Goal: Task Accomplishment & Management: Use online tool/utility

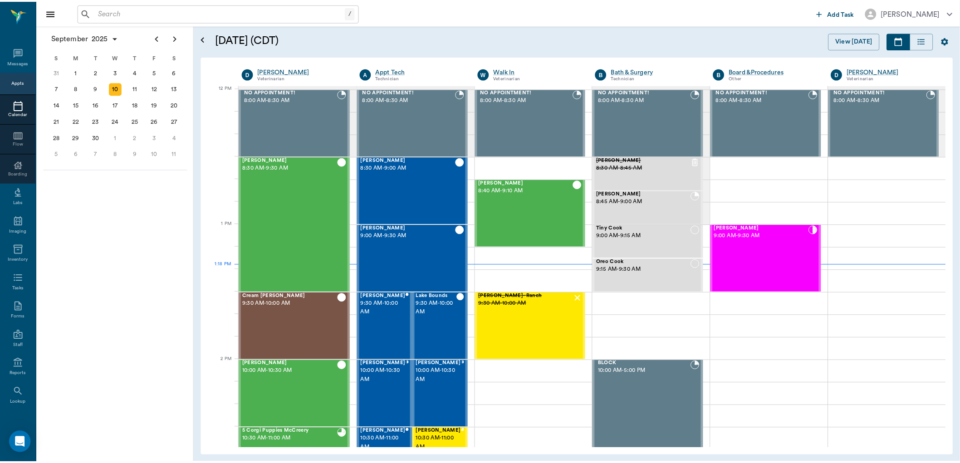
scroll to position [545, 0]
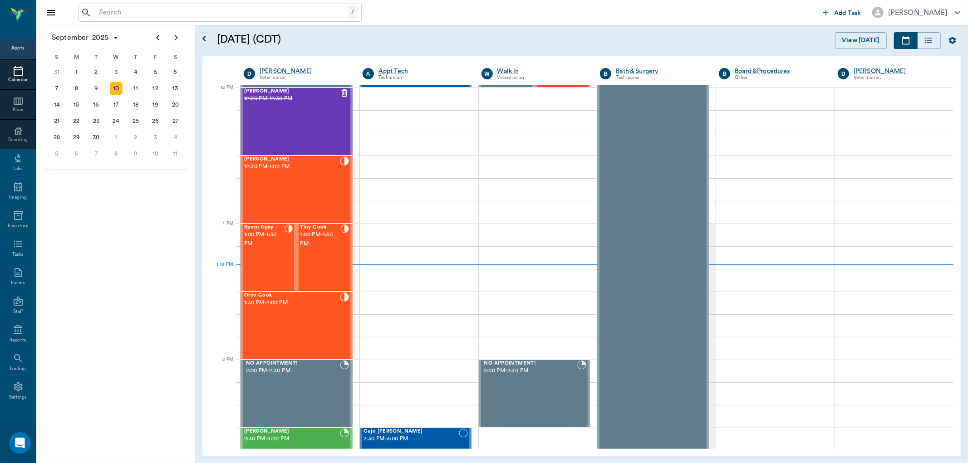
click at [138, 11] on input "text" at bounding box center [221, 12] width 252 height 13
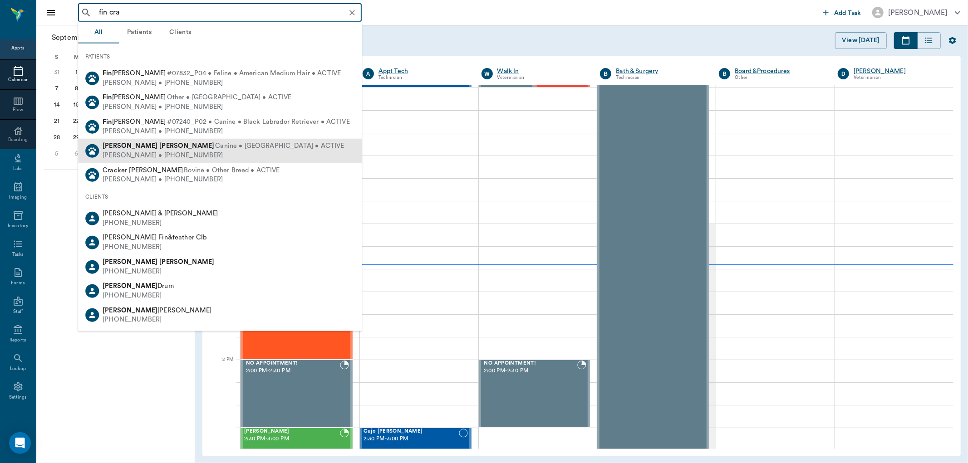
click at [142, 149] on div "[PERSON_NAME] Canine • [GEOGRAPHIC_DATA] • ACTIVE" at bounding box center [223, 147] width 241 height 10
type input "fin cra"
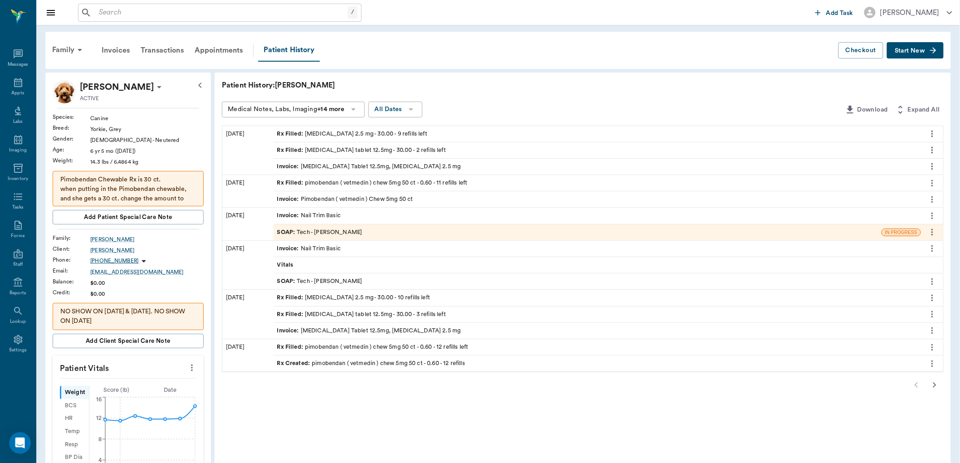
click at [364, 151] on div "Rx Filled : [MEDICAL_DATA] tablet 12.5mg - 30.00 - 2 refills left" at bounding box center [361, 150] width 169 height 9
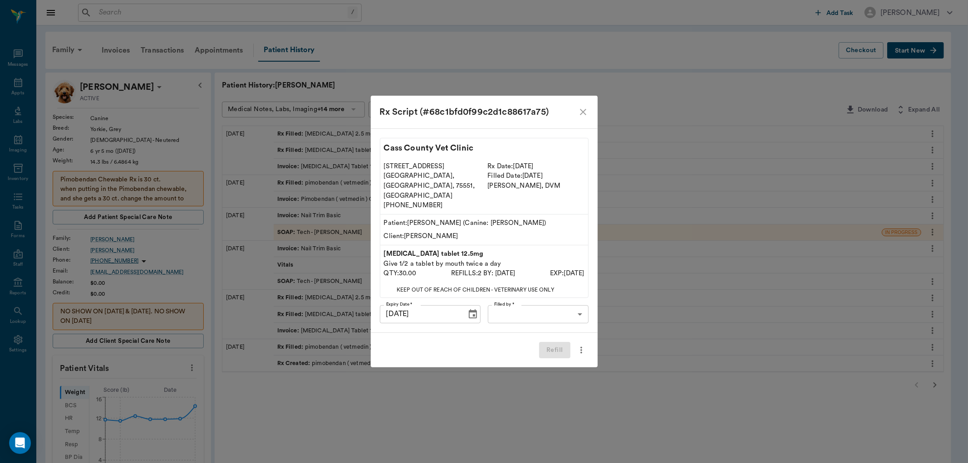
click at [584, 118] on icon "close" at bounding box center [583, 112] width 11 height 11
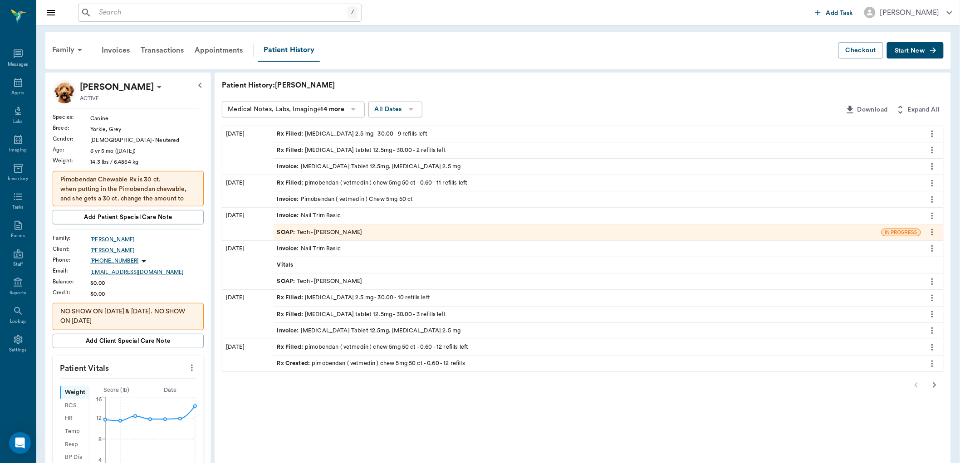
click at [938, 149] on button "more" at bounding box center [932, 149] width 15 height 15
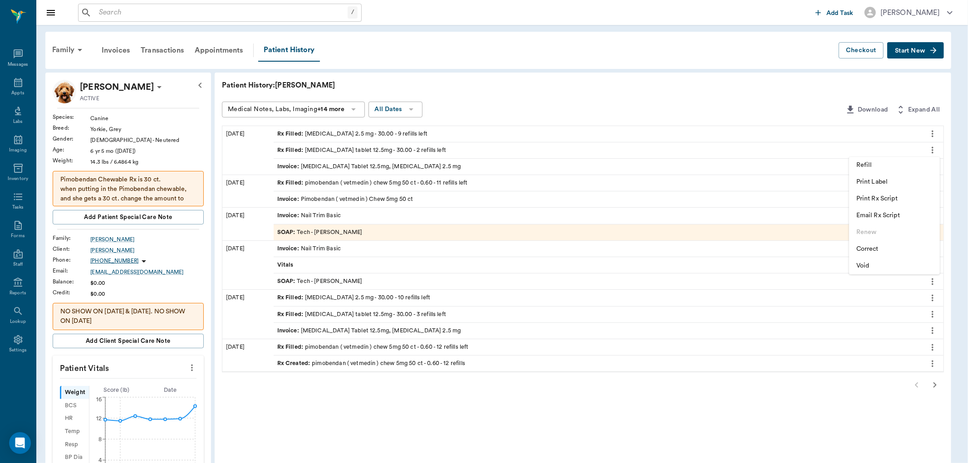
click at [881, 177] on span "Print Label" at bounding box center [894, 182] width 76 height 10
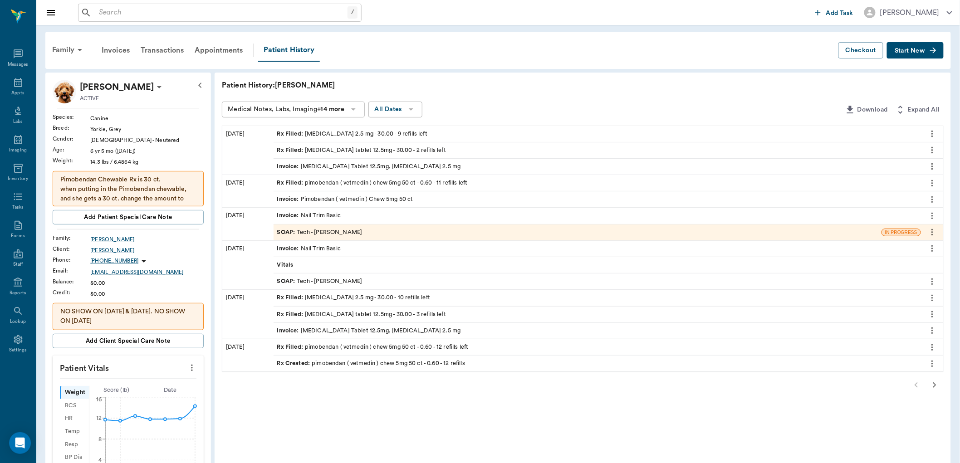
click at [932, 132] on icon "more" at bounding box center [932, 133] width 10 height 11
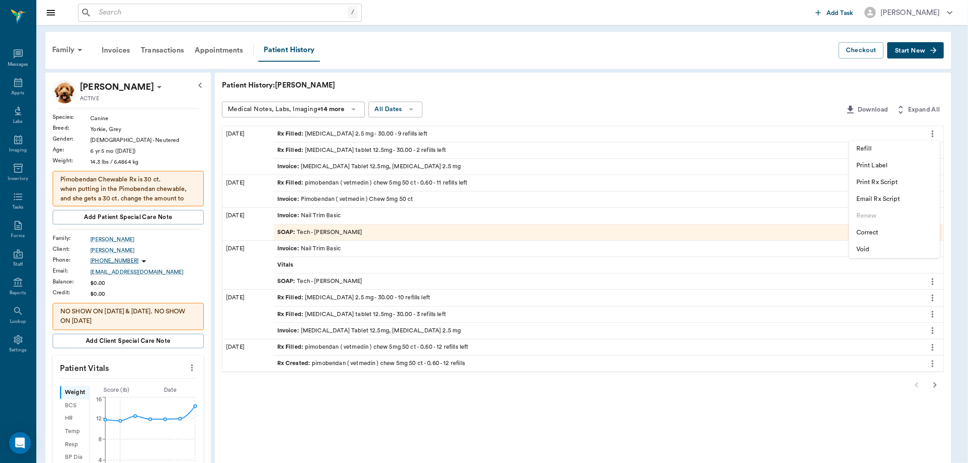
click at [883, 161] on span "Print Label" at bounding box center [894, 166] width 76 height 10
